Goal: Task Accomplishment & Management: Manage account settings

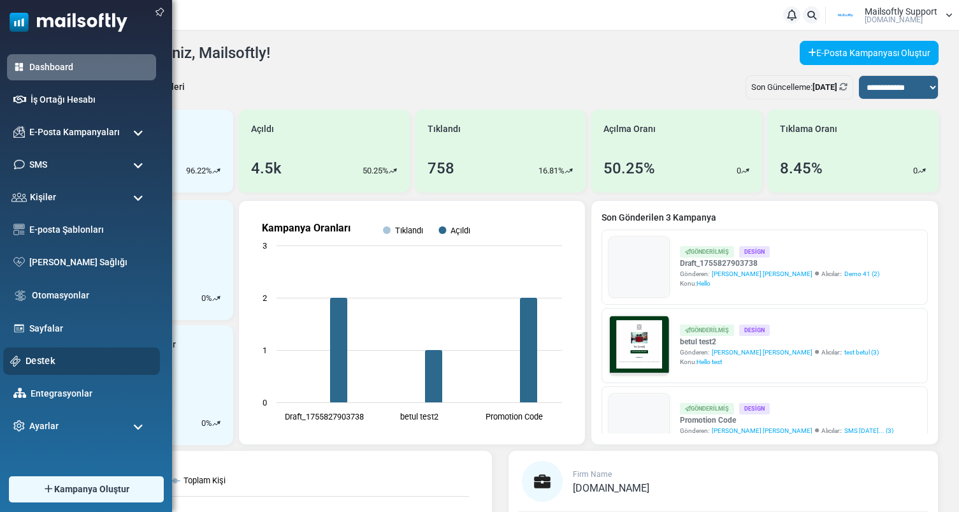
click at [37, 361] on link "Destek" at bounding box center [88, 361] width 127 height 14
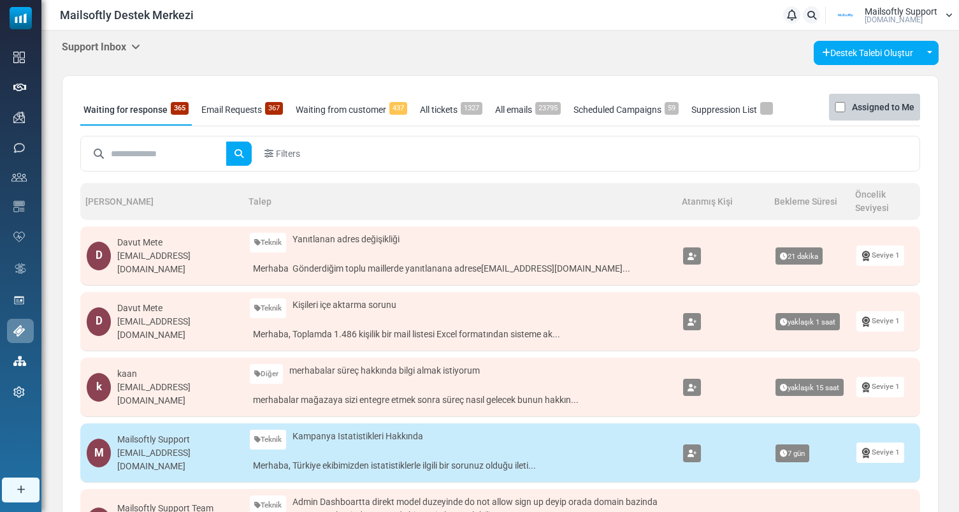
click at [135, 43] on icon at bounding box center [135, 46] width 9 height 10
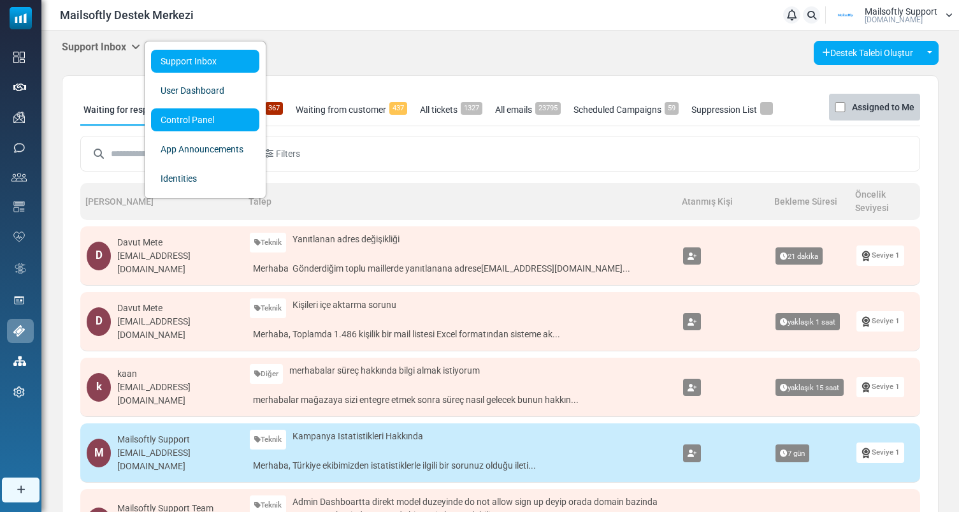
click at [194, 121] on link "Control Panel" at bounding box center [205, 119] width 108 height 23
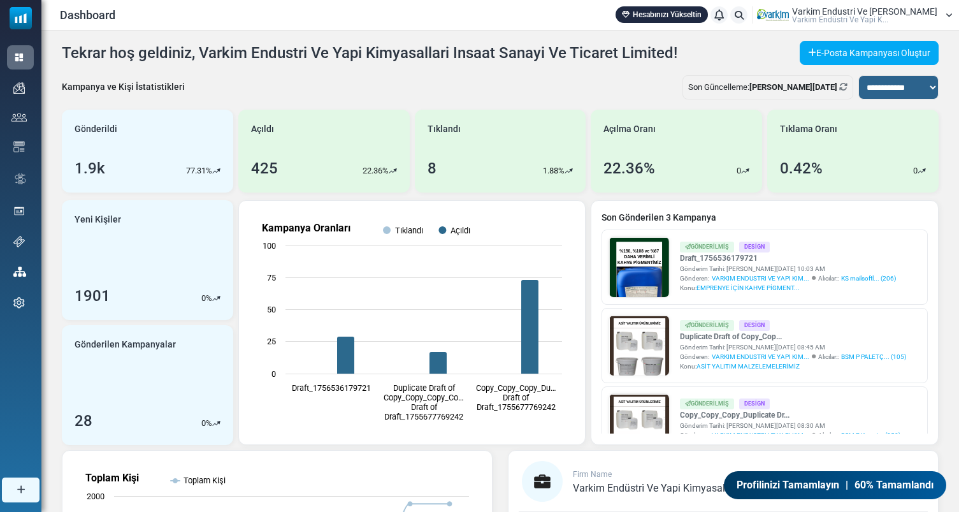
click at [940, 20] on div "Varkim Endustri Ve [PERSON_NAME]... Varki̇m Endüstri̇ Ve Yapi K..." at bounding box center [855, 15] width 196 height 19
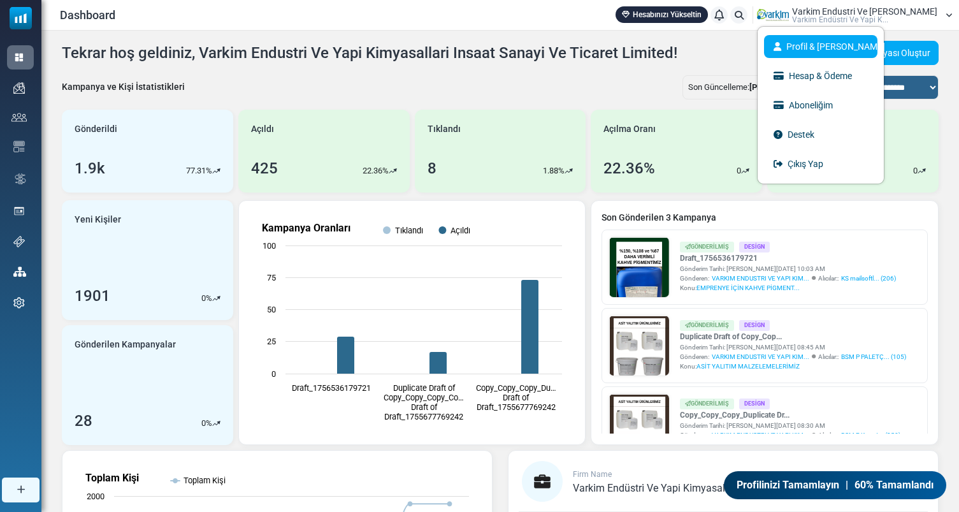
click at [864, 47] on link "Profil & [PERSON_NAME]" at bounding box center [820, 46] width 113 height 23
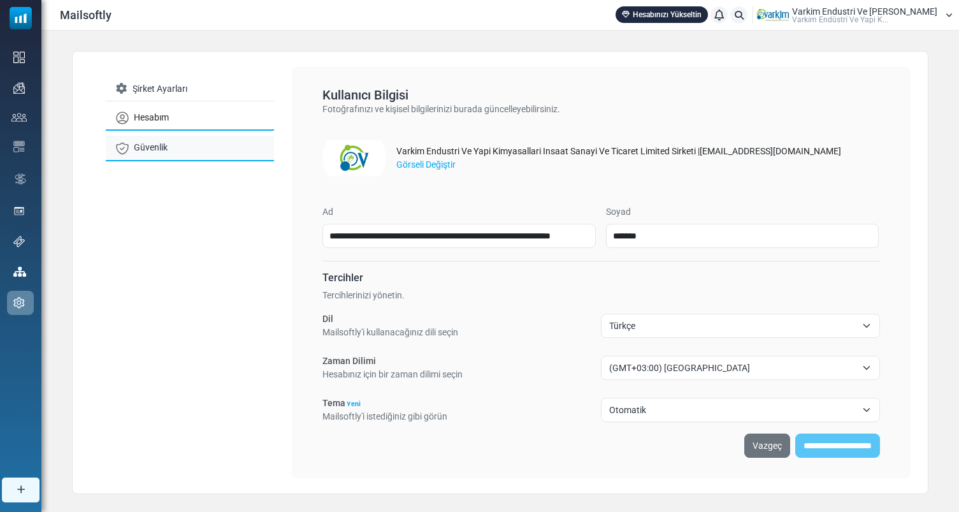
click at [160, 156] on link "Güvenlik" at bounding box center [190, 148] width 168 height 25
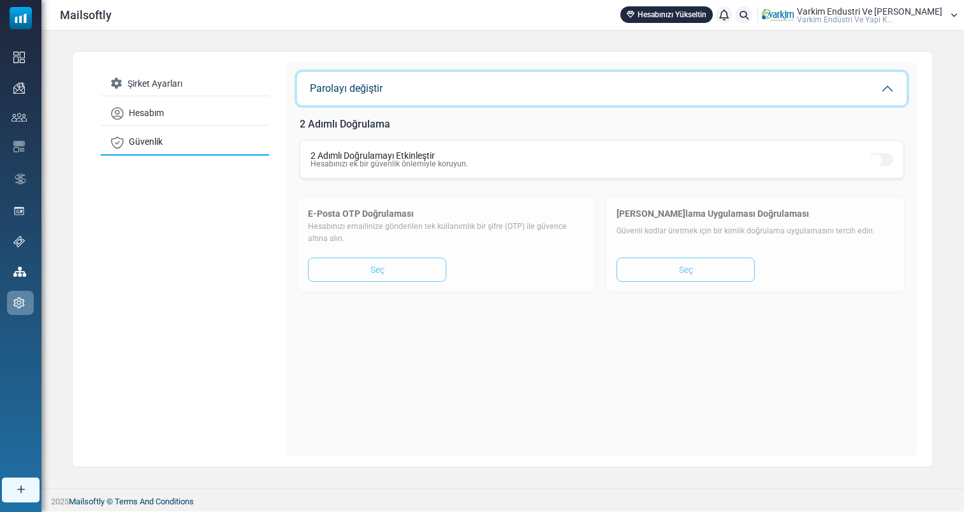
click at [396, 89] on button "Parolayı değiştir" at bounding box center [601, 88] width 609 height 33
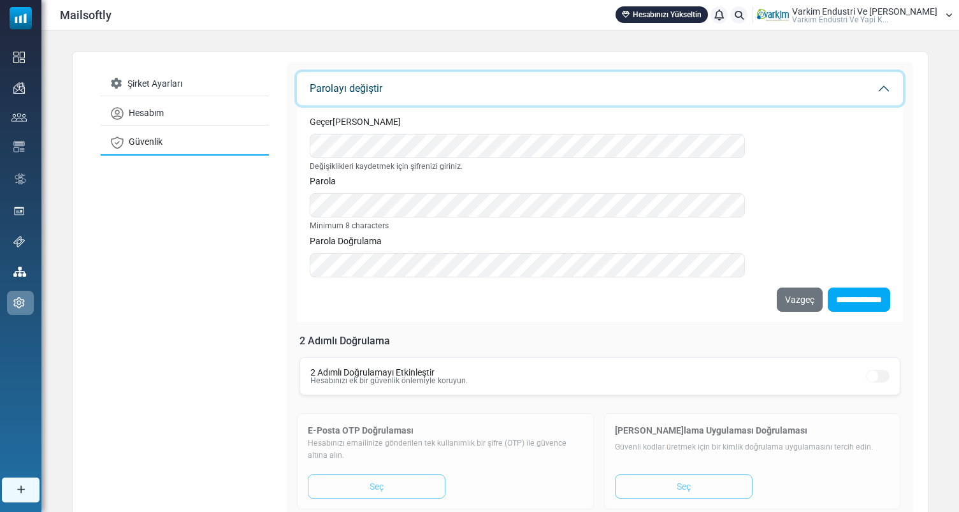
click at [396, 89] on button "Parolayı değiştir" at bounding box center [600, 88] width 606 height 33
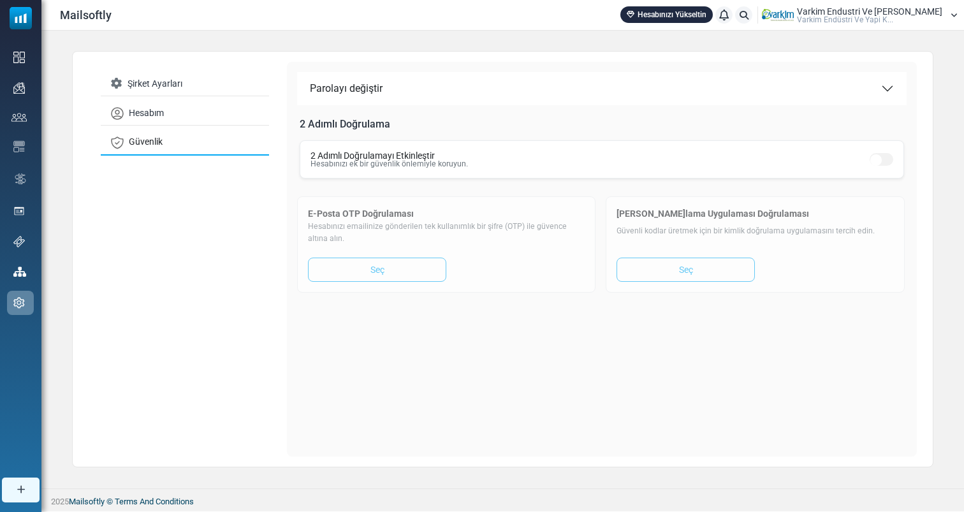
click at [535, 163] on div "2 Adımlı Doğrulamayı Etkinleştir Hesabınızı ek bir güvenlik önlemiyle koruyun." at bounding box center [602, 159] width 604 height 38
drag, startPoint x: 335, startPoint y: 168, endPoint x: 450, endPoint y: 170, distance: 114.8
click at [450, 170] on div "2 Adımlı Doğrulamayı Etkinleştir Hesabınızı ek bir güvenlik önlemiyle koruyun." at bounding box center [602, 159] width 604 height 38
click at [464, 187] on div "2 Adımlı Doğrulama 2 Adımlı Doğrulamayı Etkinleştir Hesabınızı ek bir güvenlik …" at bounding box center [601, 153] width 609 height 76
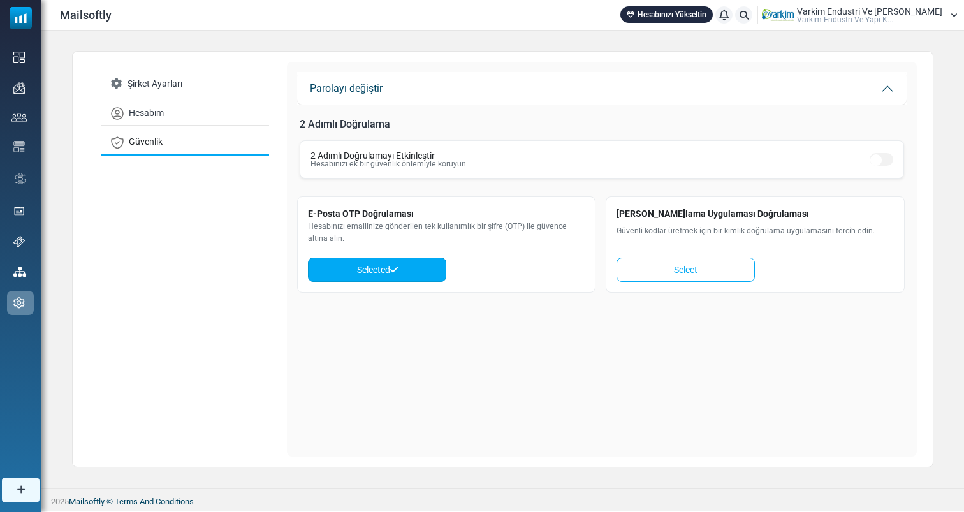
click at [398, 268] on icon at bounding box center [394, 269] width 8 height 9
click at [603, 190] on div "2 Adımlı Doğrulama 2 Adımlı Doğrulamayı Etkinleştir Hesabınızı ek bir güvenlik …" at bounding box center [601, 153] width 609 height 76
drag, startPoint x: 397, startPoint y: 133, endPoint x: 301, endPoint y: 116, distance: 97.2
click at [301, 116] on div "2 Adımlı Doğrulama 2 Adımlı Doğrulamayı Etkinleştir Hesabınızı ek bir güvenlik …" at bounding box center [601, 153] width 609 height 76
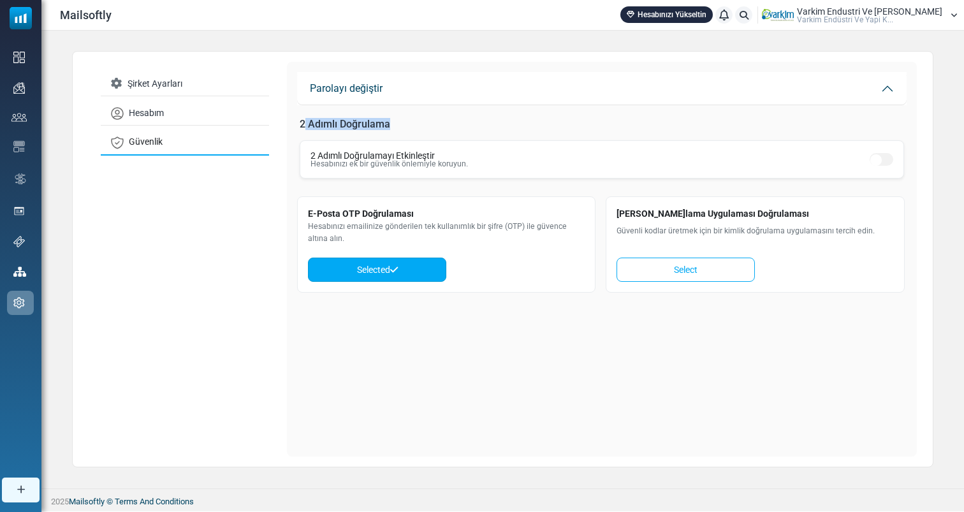
drag, startPoint x: 301, startPoint y: 117, endPoint x: 414, endPoint y: 124, distance: 113.1
click at [414, 124] on div "2 Adımlı Doğrulama 2 Adımlı Doğrulamayı Etkinleştir Hesabınızı ek bir güvenlik …" at bounding box center [601, 153] width 609 height 76
click at [414, 124] on h6 "2 Adımlı Doğrulama" at bounding box center [602, 124] width 604 height 12
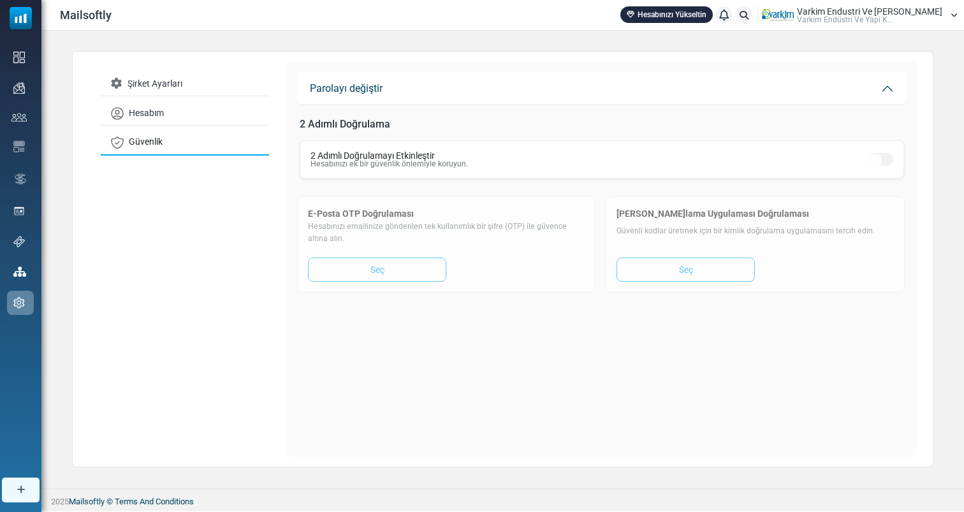
click at [877, 16] on span "Varki̇m Endüstri̇ Ve Yapi K..." at bounding box center [845, 20] width 96 height 8
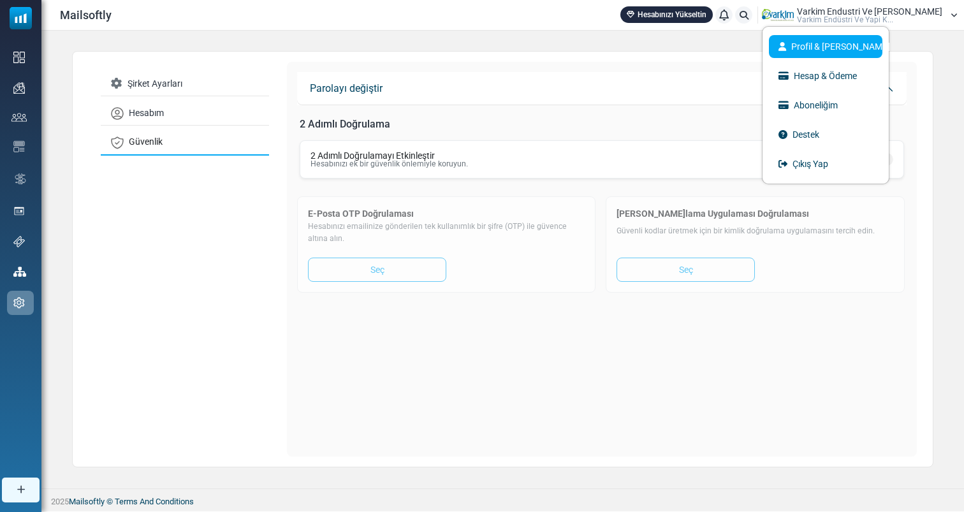
click at [866, 47] on link "Profil & [PERSON_NAME]" at bounding box center [825, 46] width 113 height 23
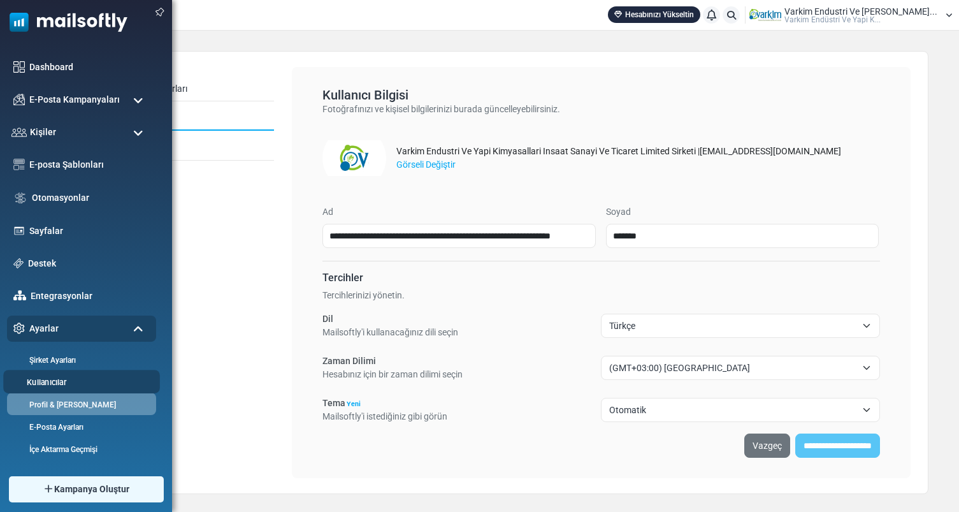
click at [56, 382] on link "Kullanıcılar" at bounding box center [79, 382] width 153 height 12
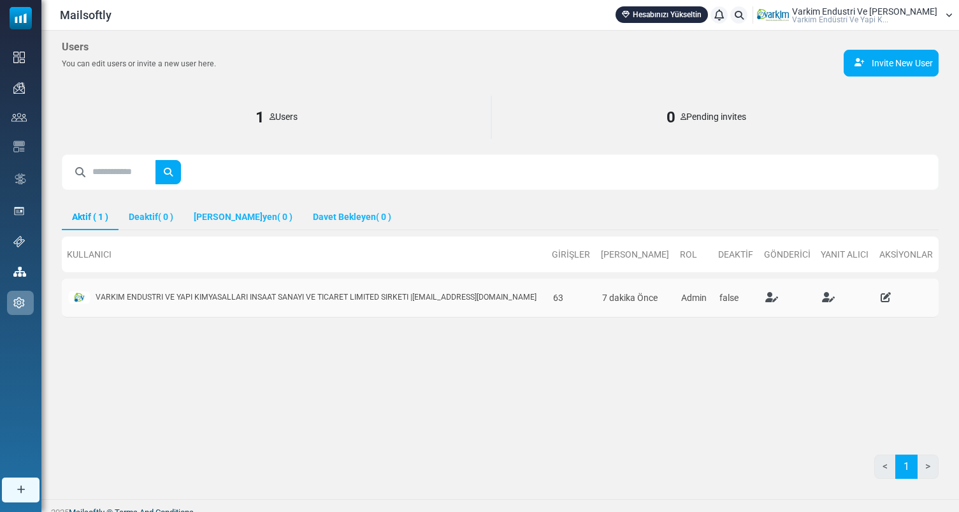
drag, startPoint x: 509, startPoint y: 299, endPoint x: 414, endPoint y: 299, distance: 95.0
click at [414, 299] on div "VARKIM ENDUSTRI VE YAPI KIMYASALLARI INSAAT SANAYI VE TICARET LIMITED SIRKETI |…" at bounding box center [304, 297] width 472 height 22
click at [484, 232] on table "Kullanıcı Girişler Son Giriş Rol Deaktif Gönderici Yanıt Alıcı Aksiyonlar VARKI…" at bounding box center [500, 277] width 877 height 94
click at [870, 16] on span "Varki̇m Endüstri̇ Ve Yapi K..." at bounding box center [840, 20] width 96 height 8
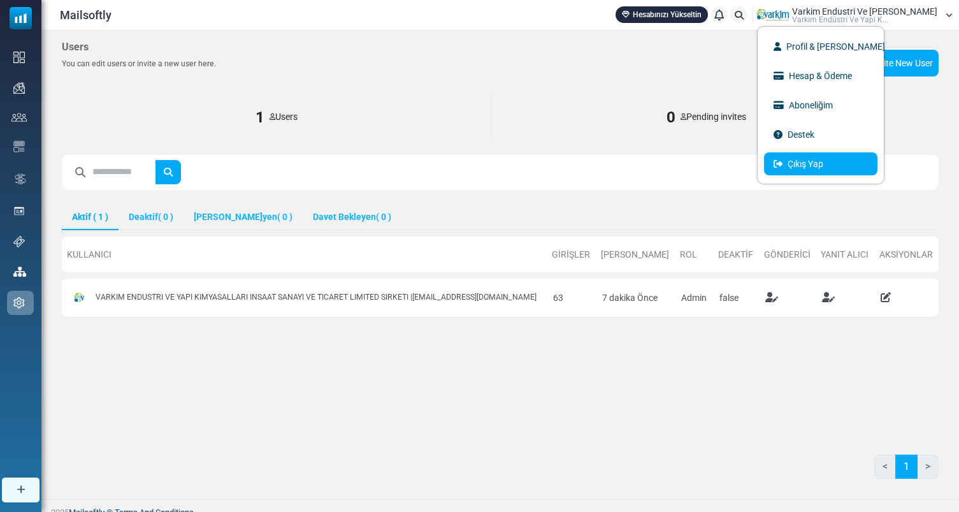
click at [829, 158] on link "Çıkış Yap" at bounding box center [820, 163] width 113 height 23
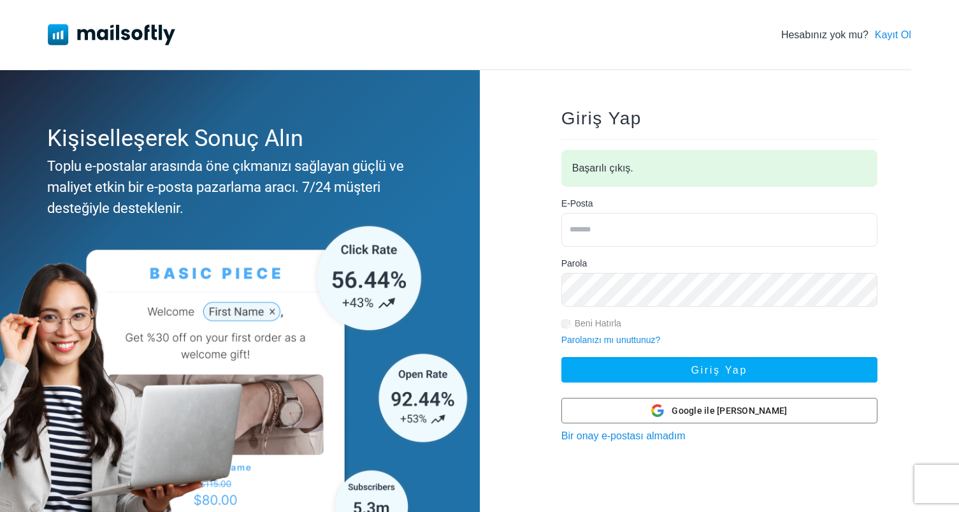
type input "**********"
click at [676, 228] on input "**********" at bounding box center [720, 230] width 316 height 34
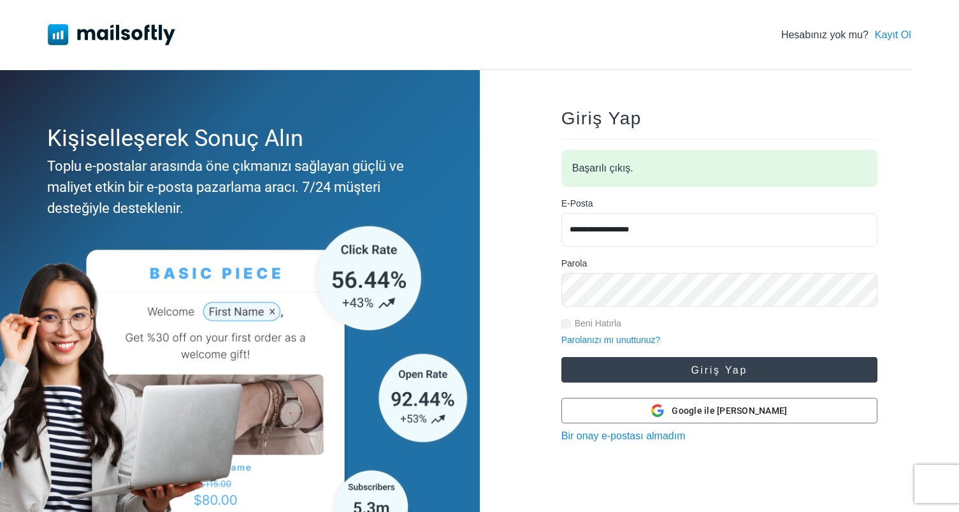
click at [678, 360] on button "Giriş Yap" at bounding box center [720, 369] width 316 height 25
